Goal: Transaction & Acquisition: Subscribe to service/newsletter

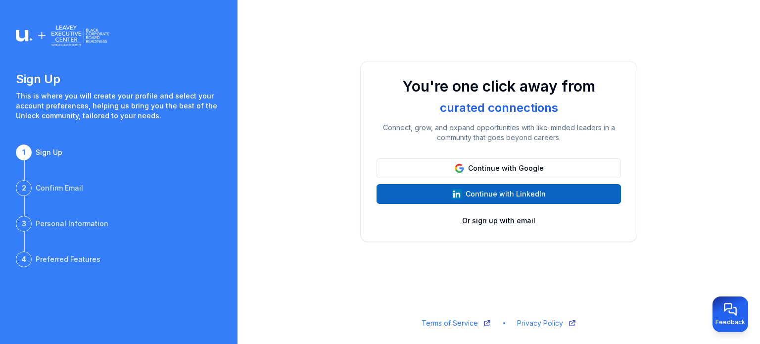
click at [491, 220] on button "Or sign up with email" at bounding box center [498, 221] width 73 height 10
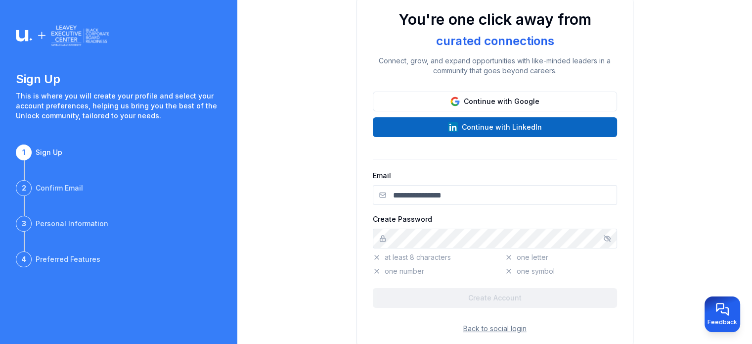
click at [446, 196] on input "Email" at bounding box center [495, 195] width 244 height 20
type input "**********"
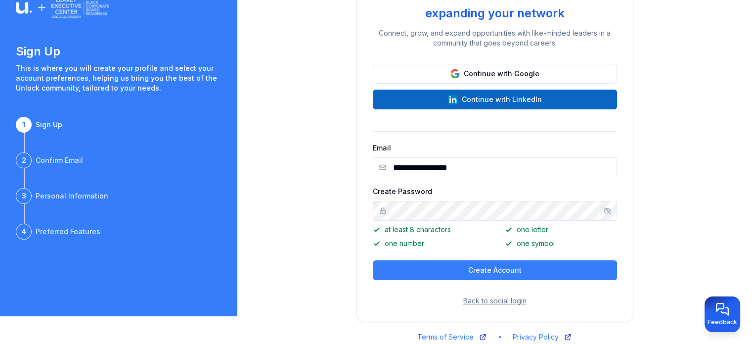
scroll to position [42, 0]
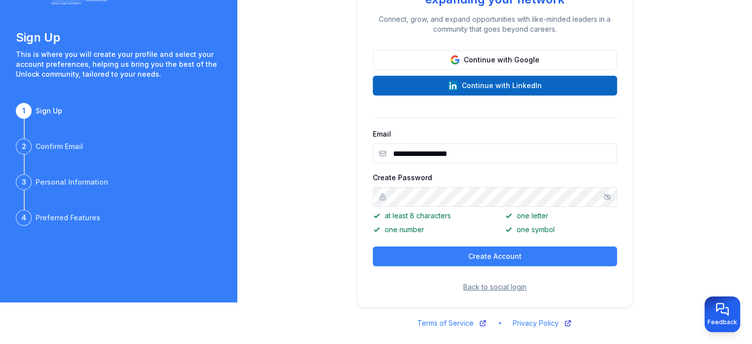
click at [606, 195] on icon "Show/hide password" at bounding box center [607, 197] width 6 height 6
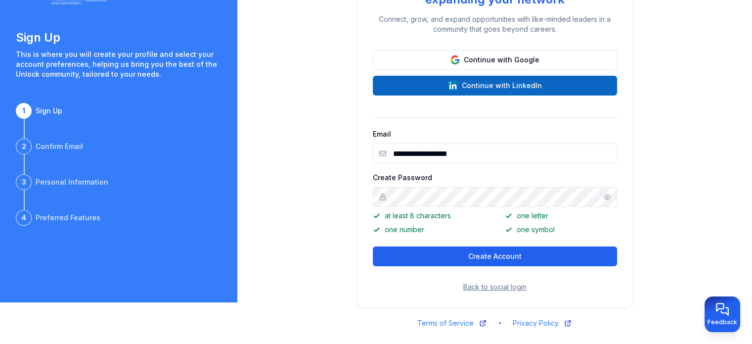
click at [468, 255] on button "Create Account" at bounding box center [495, 256] width 244 height 20
